Goal: Task Accomplishment & Management: Manage account settings

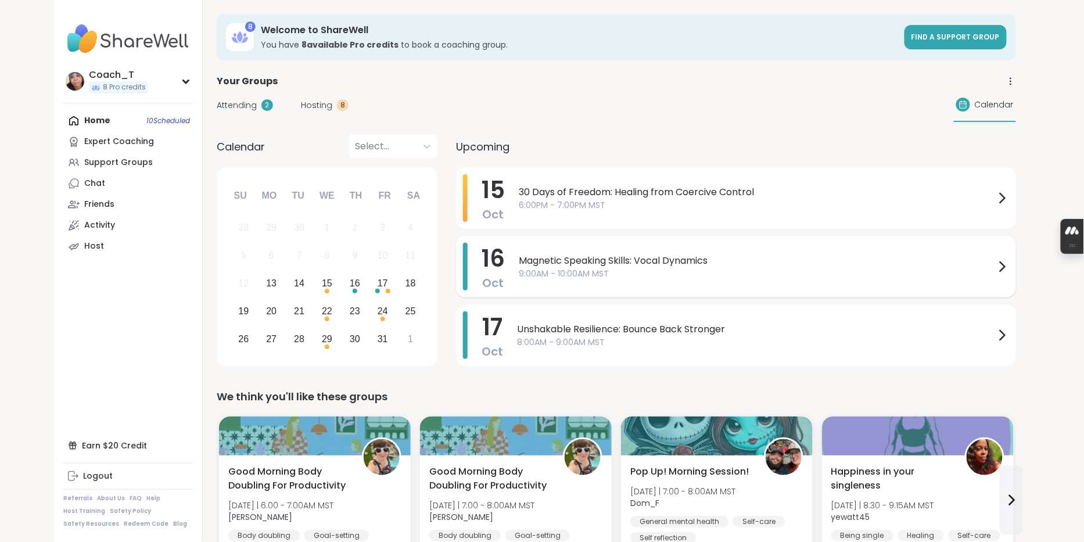
click at [995, 268] on span "Magnetic Speaking Skills: Vocal Dynamics" at bounding box center [757, 261] width 476 height 14
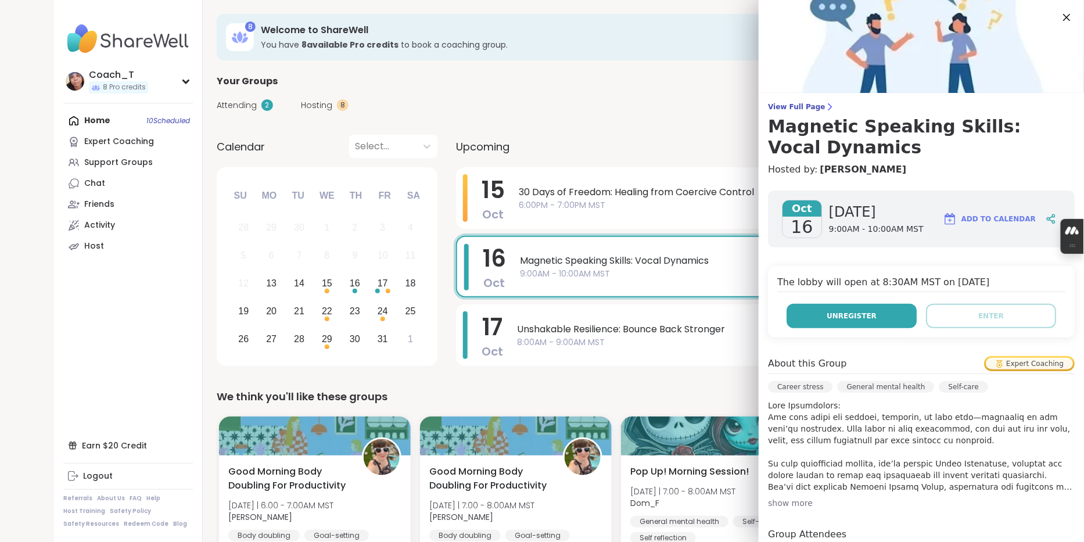
click at [880, 328] on button "Unregister" at bounding box center [851, 316] width 130 height 24
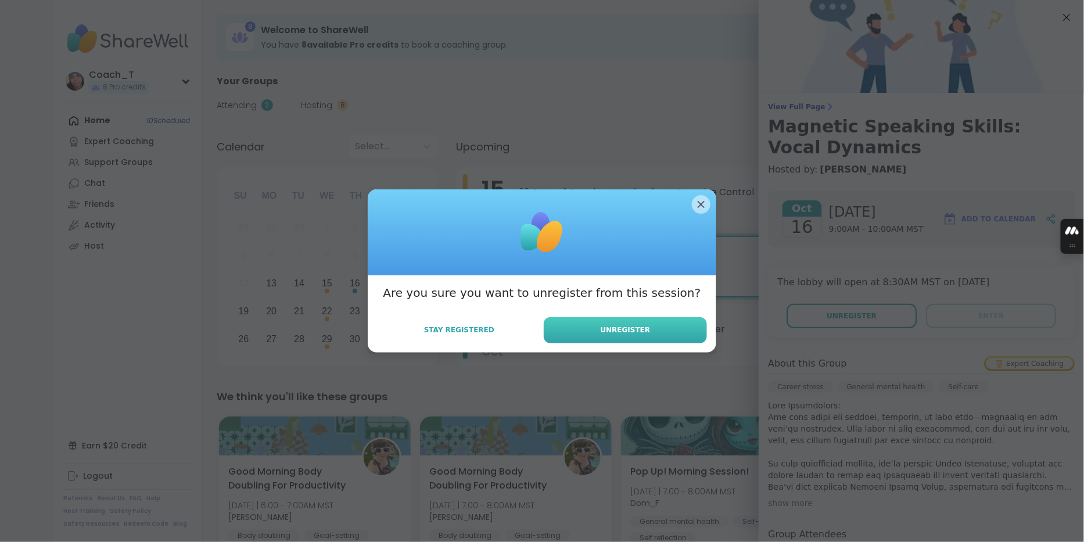
click at [654, 333] on button "Unregister" at bounding box center [625, 330] width 163 height 26
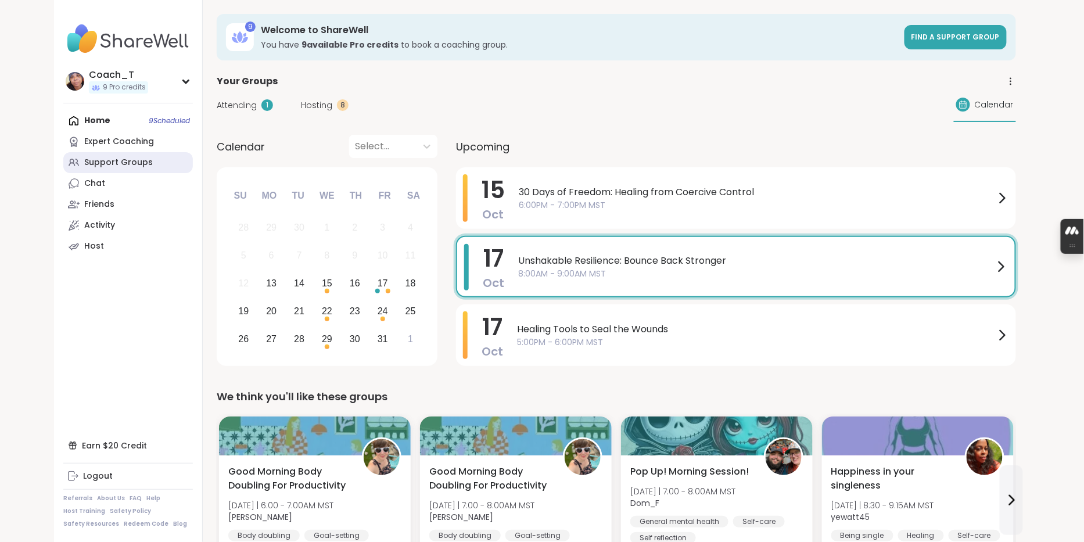
click at [113, 168] on div "Support Groups" at bounding box center [118, 163] width 69 height 12
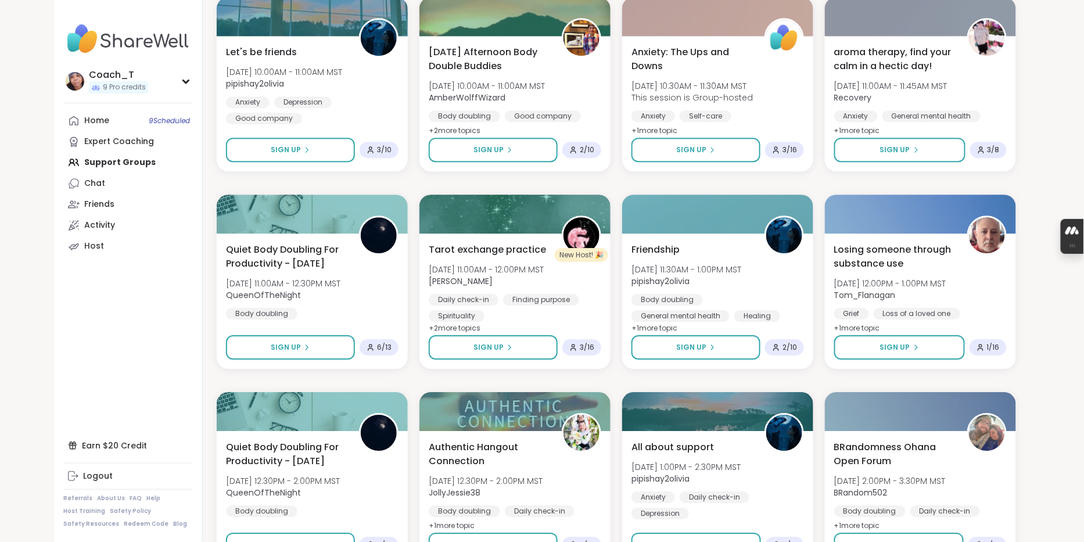
scroll to position [1209, 0]
